Goal: Find specific page/section: Find specific page/section

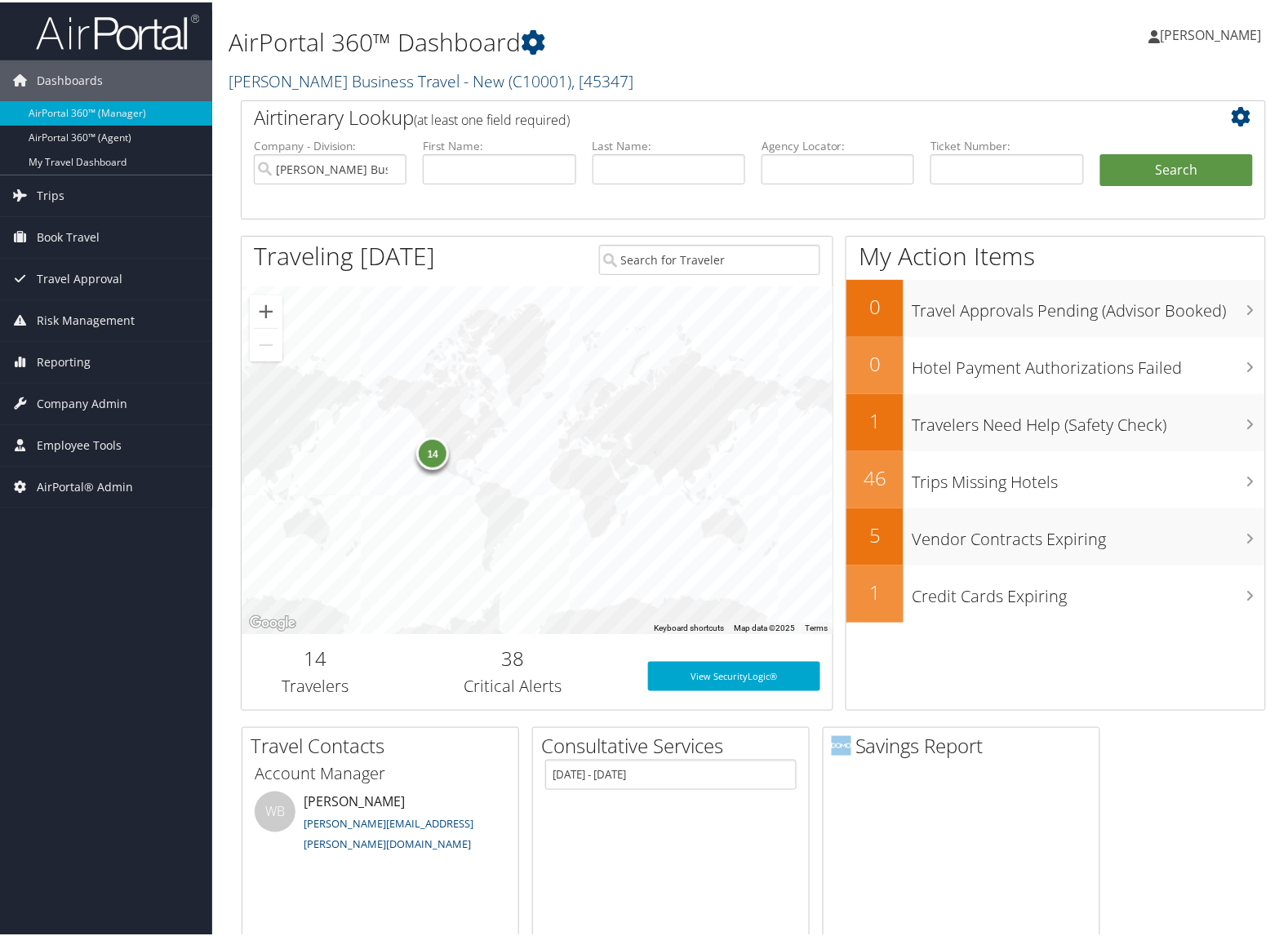
click at [279, 71] on link "[PERSON_NAME] Business Travel - New ( C10001 ) , [ 45347 ]" at bounding box center [431, 78] width 405 height 22
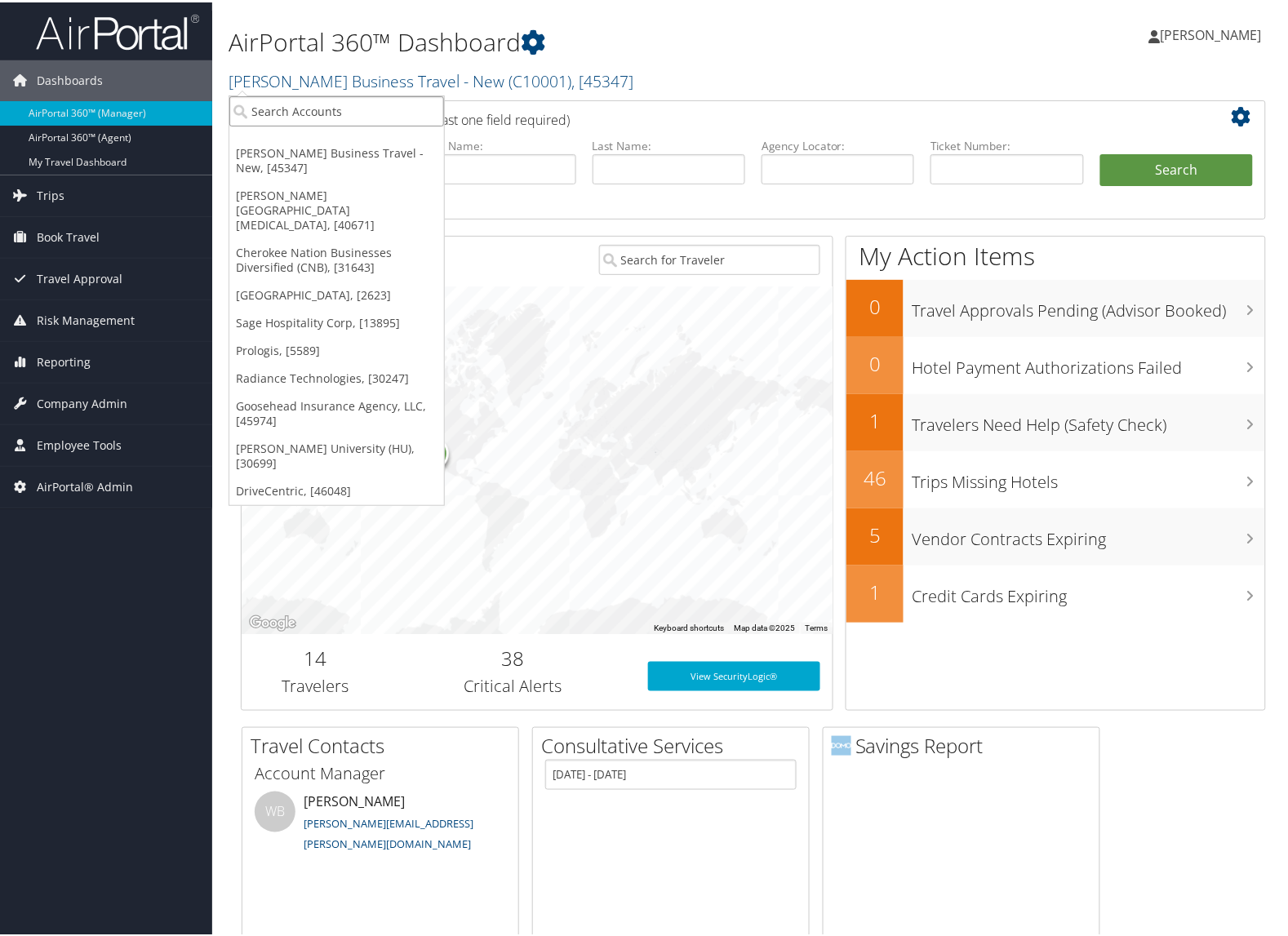
click at [283, 99] on input "search" at bounding box center [336, 108] width 214 height 30
type input "us ski"
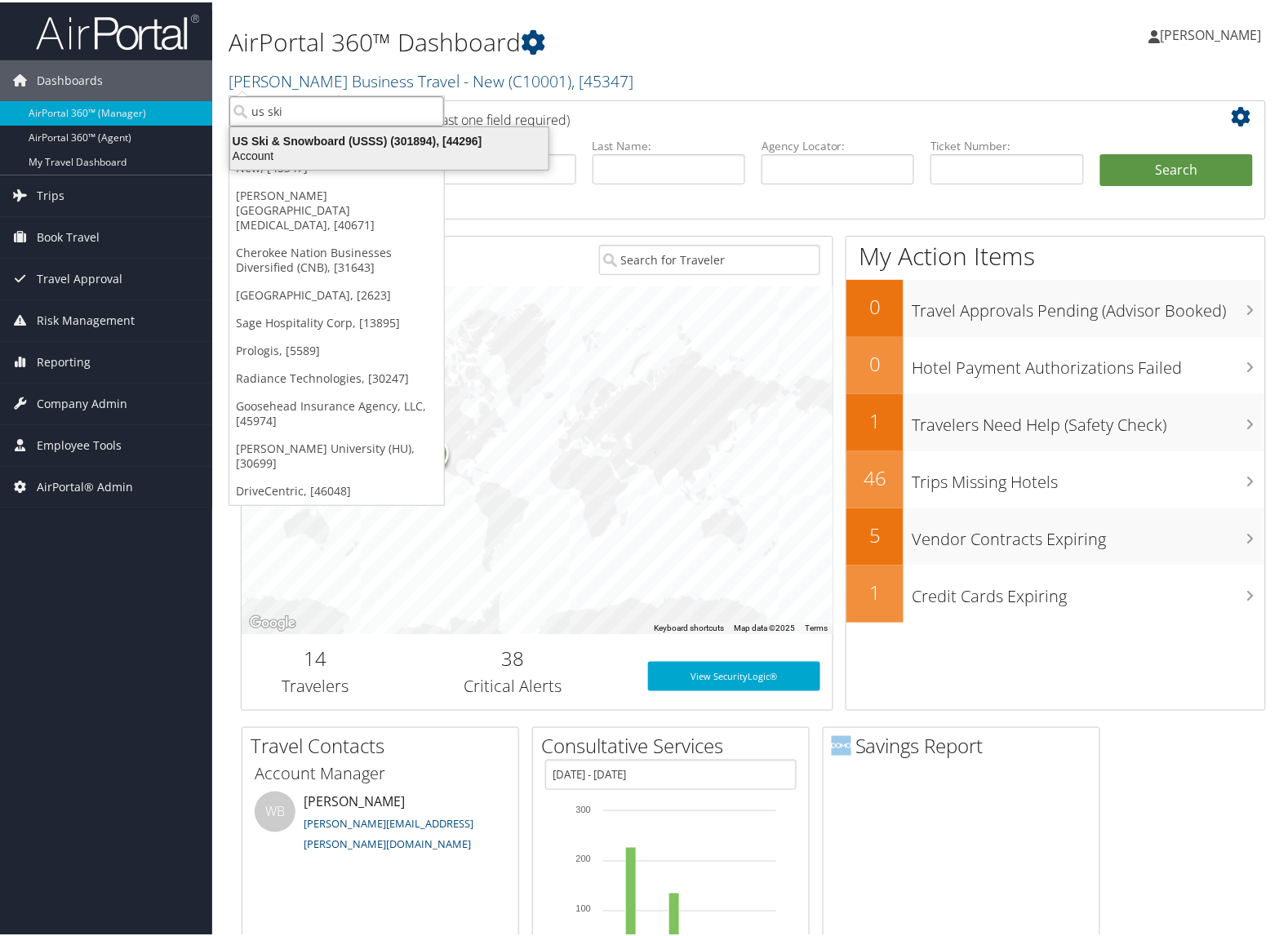
click at [372, 140] on div "US Ski & Snowboard (USSS) (301894), [44296]" at bounding box center [389, 138] width 338 height 14
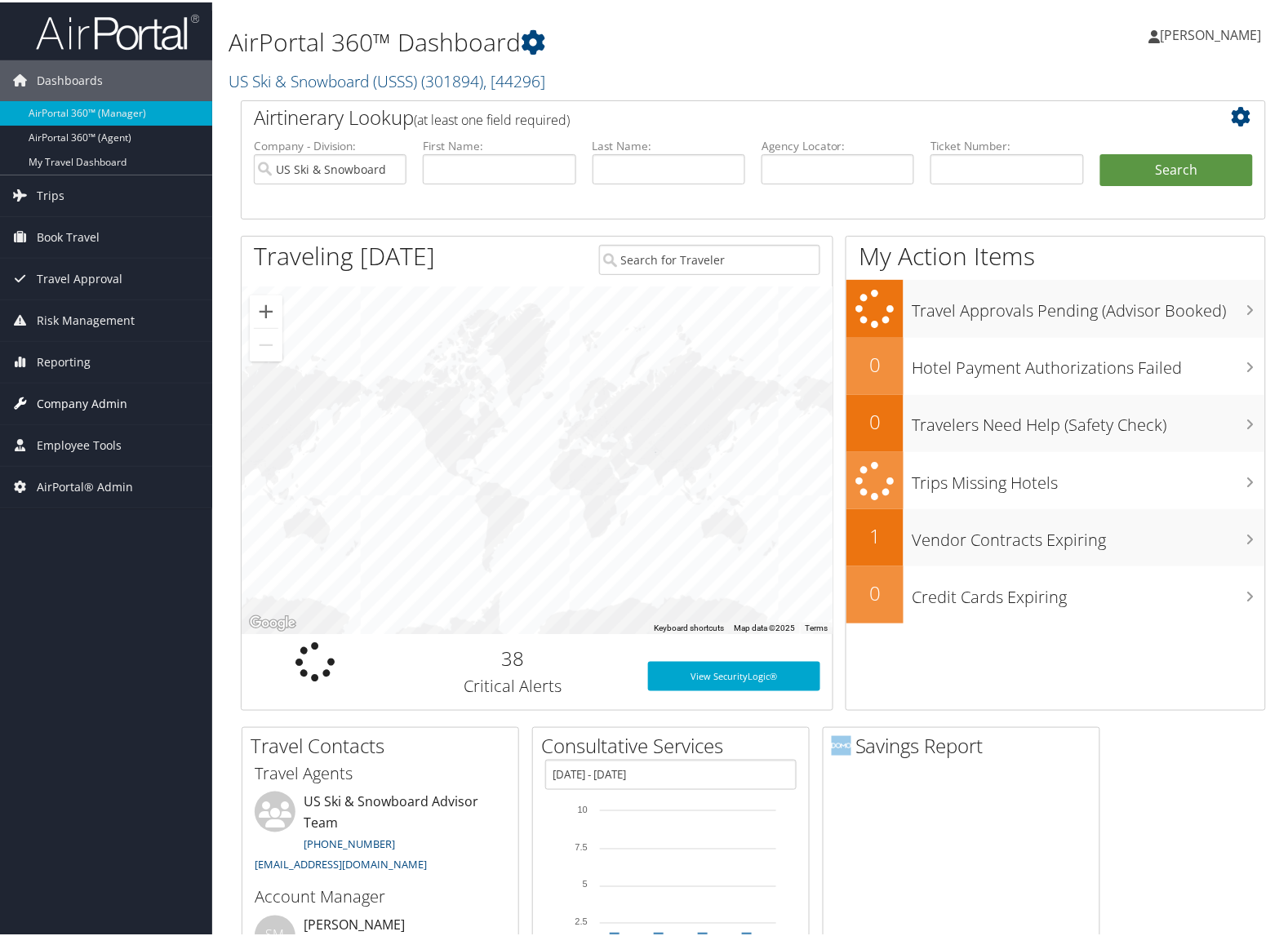
click at [80, 409] on span "Company Admin" at bounding box center [82, 402] width 91 height 41
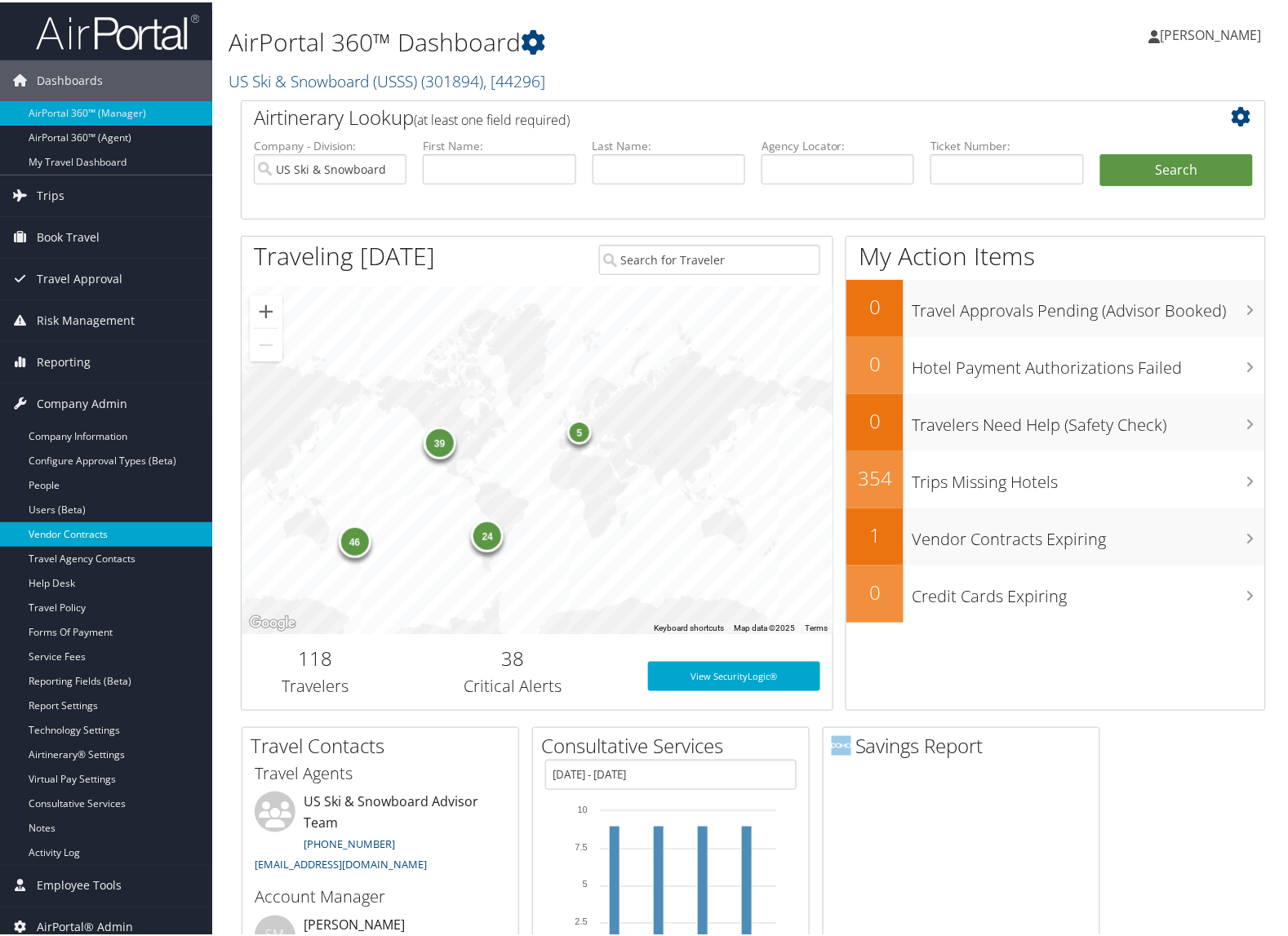
click at [76, 535] on link "Vendor Contracts" at bounding box center [106, 531] width 212 height 24
